Goal: Task Accomplishment & Management: Use online tool/utility

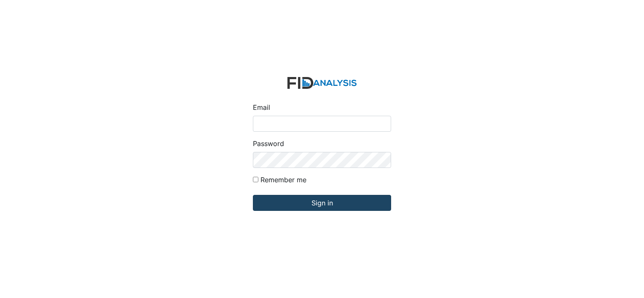
type input "[EMAIL_ADDRESS][DOMAIN_NAME]"
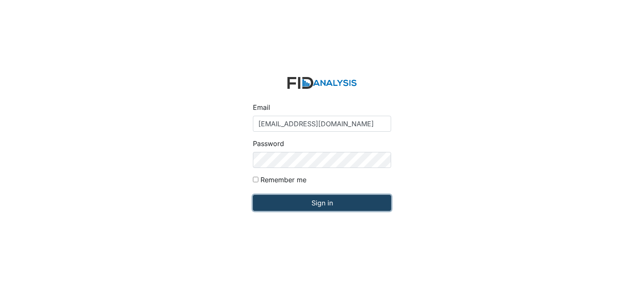
click at [336, 206] on input "Sign in" at bounding box center [322, 203] width 138 height 16
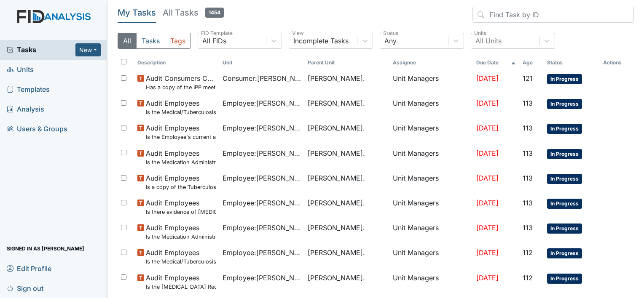
click at [21, 71] on span "Units" at bounding box center [20, 69] width 27 height 13
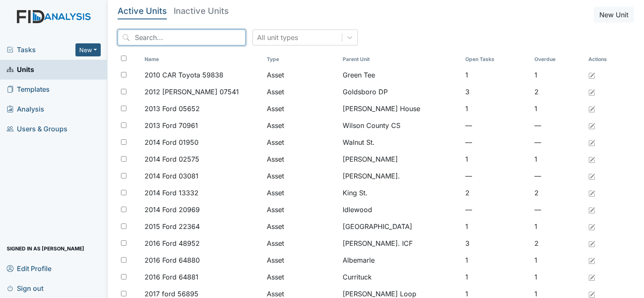
click at [135, 34] on input "search" at bounding box center [182, 38] width 128 height 16
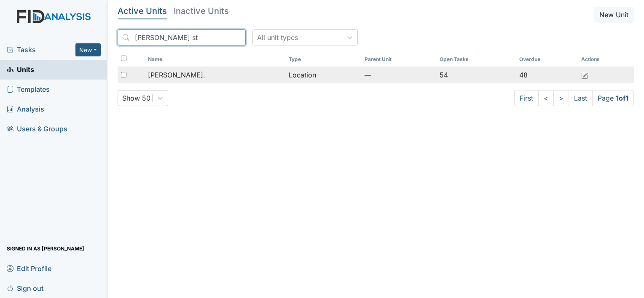
type input "William st"
click at [169, 72] on span "[PERSON_NAME]." at bounding box center [176, 75] width 57 height 10
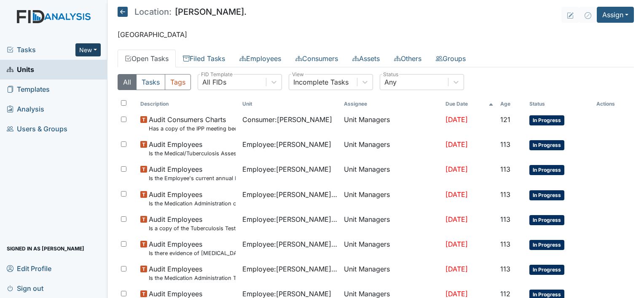
click at [95, 46] on button "New" at bounding box center [87, 49] width 25 height 13
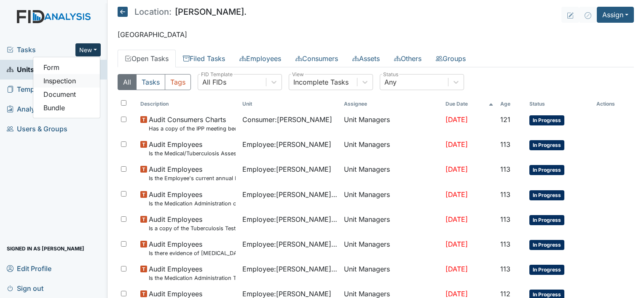
click at [79, 83] on link "Inspection" at bounding box center [66, 80] width 67 height 13
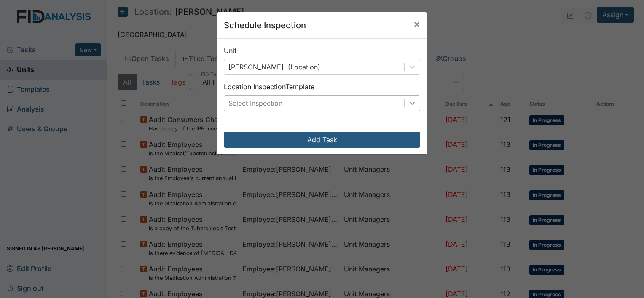
click at [409, 101] on icon at bounding box center [412, 103] width 8 height 8
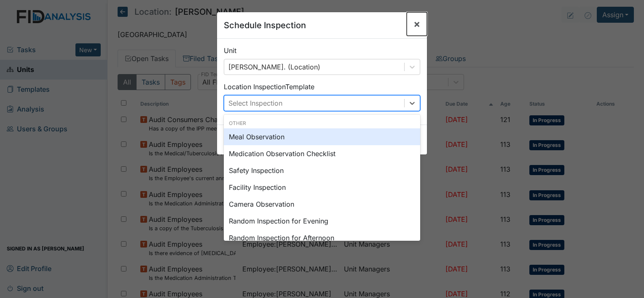
click at [416, 21] on span "×" at bounding box center [417, 24] width 7 height 12
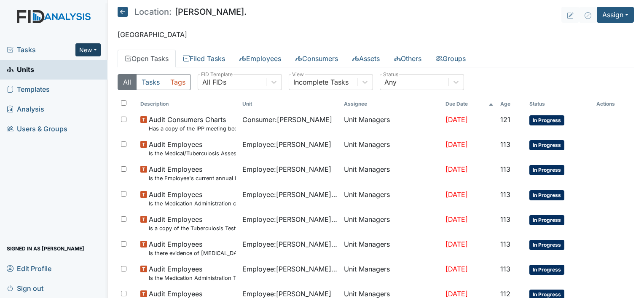
click at [96, 49] on button "New" at bounding box center [87, 49] width 25 height 13
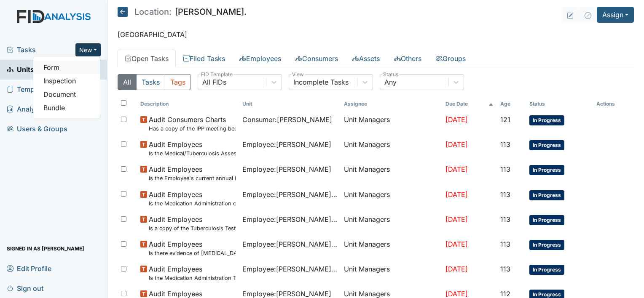
click at [88, 69] on link "Form" at bounding box center [66, 67] width 67 height 13
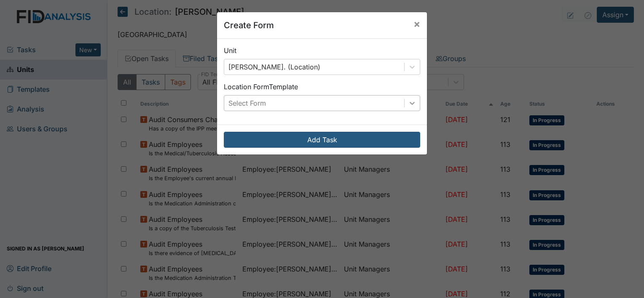
click at [411, 105] on icon at bounding box center [412, 103] width 8 height 8
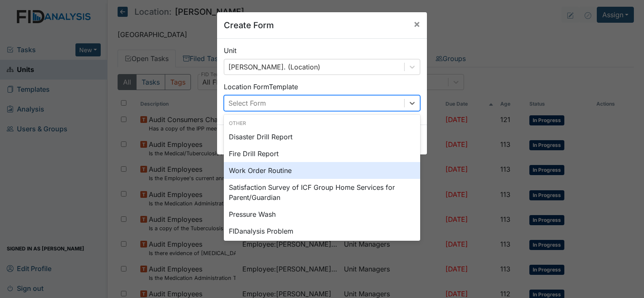
click at [307, 170] on div "Work Order Routine" at bounding box center [322, 170] width 196 height 17
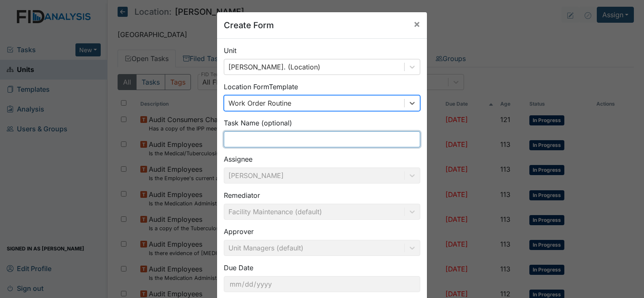
click at [295, 140] on input "text" at bounding box center [322, 140] width 196 height 16
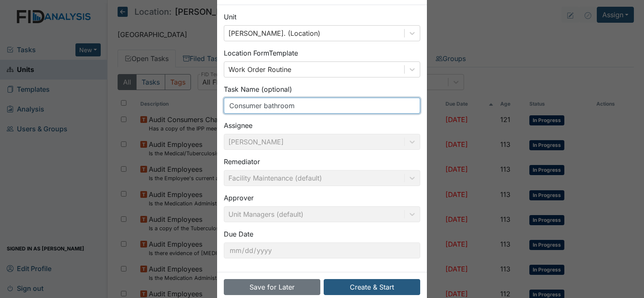
scroll to position [49, 0]
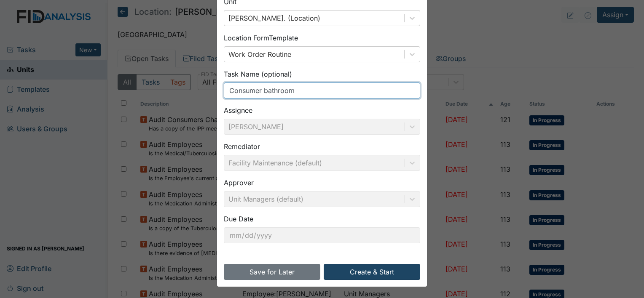
type input "Consumer bathroom"
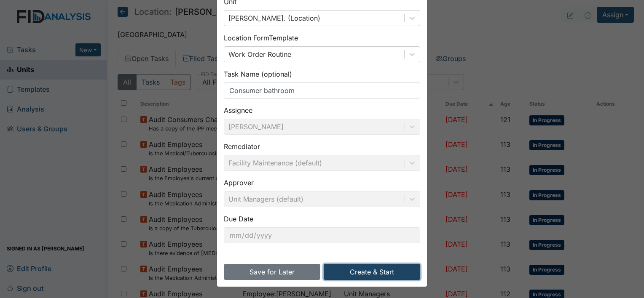
click at [387, 270] on button "Create & Start" at bounding box center [372, 272] width 97 height 16
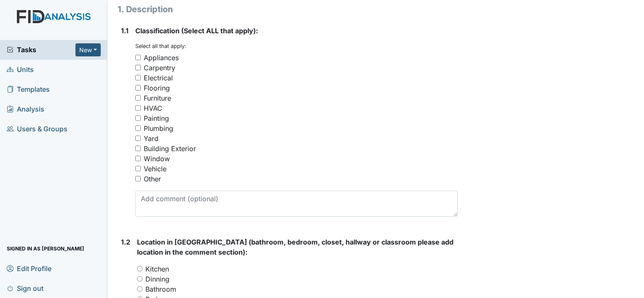
scroll to position [148, 0]
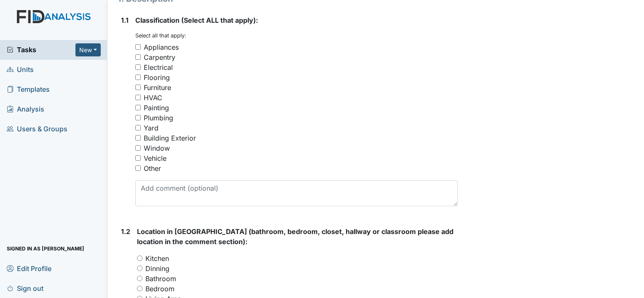
click at [138, 169] on input "Other" at bounding box center [137, 168] width 5 height 5
checkbox input "true"
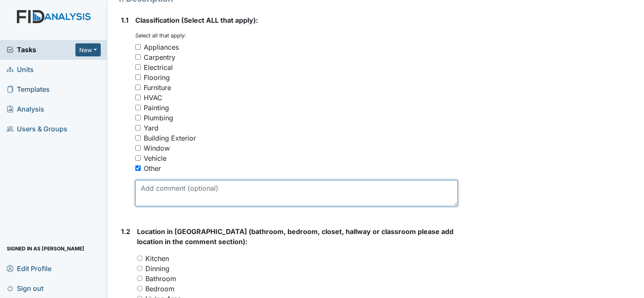
click at [158, 193] on textarea at bounding box center [296, 193] width 322 height 26
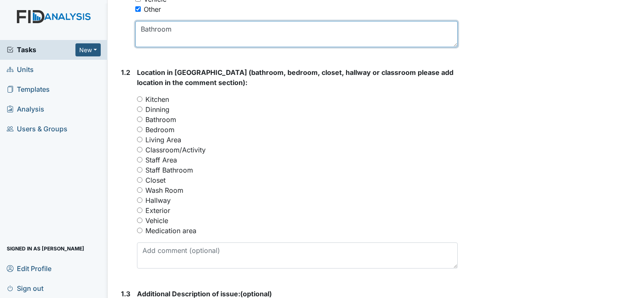
scroll to position [312, 0]
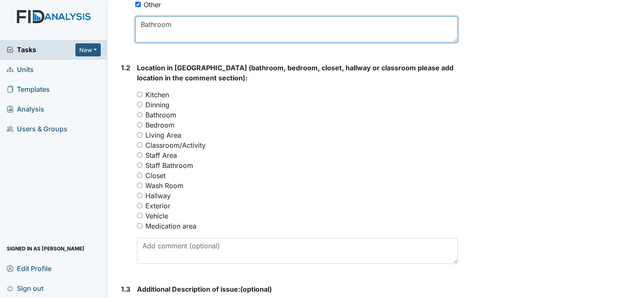
type textarea "Bathroom"
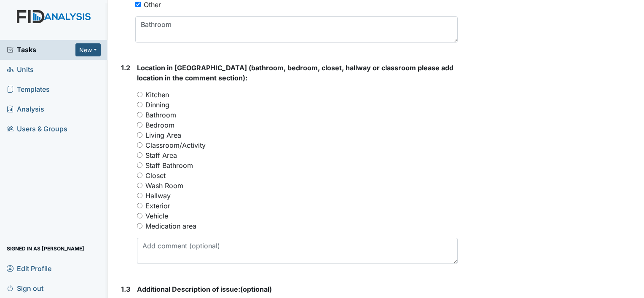
click at [140, 114] on input "Bathroom" at bounding box center [139, 114] width 5 height 5
radio input "true"
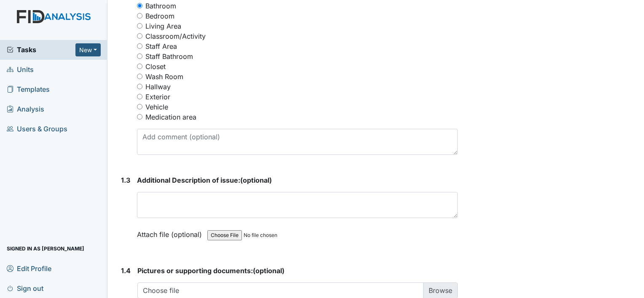
scroll to position [432, 0]
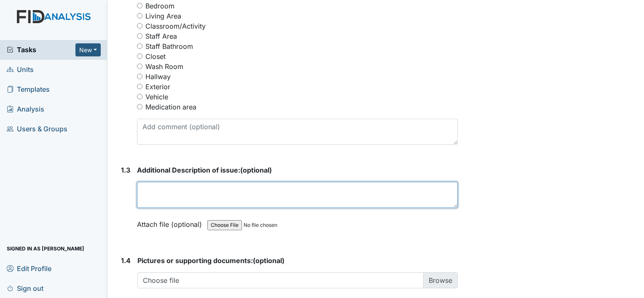
click at [164, 191] on textarea at bounding box center [297, 195] width 321 height 26
type textarea "B"
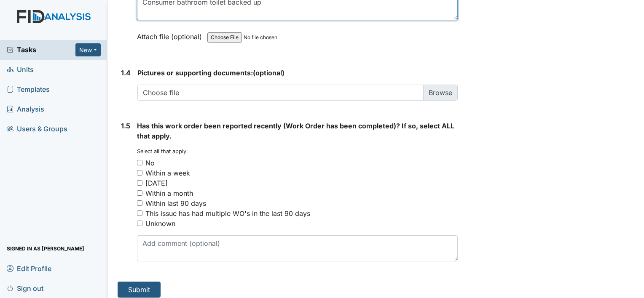
scroll to position [620, 0]
type textarea "Consumer bathroom toilet backed up"
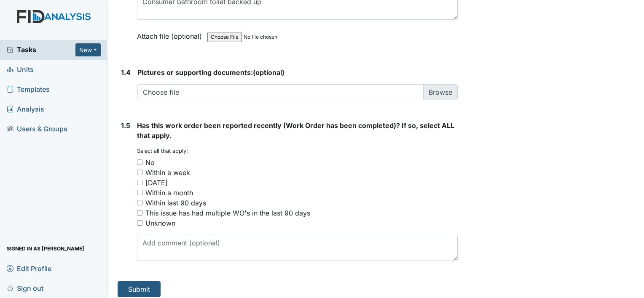
click at [140, 162] on input "No" at bounding box center [139, 162] width 5 height 5
checkbox input "true"
click at [135, 284] on button "Submit" at bounding box center [139, 290] width 43 height 16
